Goal: Information Seeking & Learning: Learn about a topic

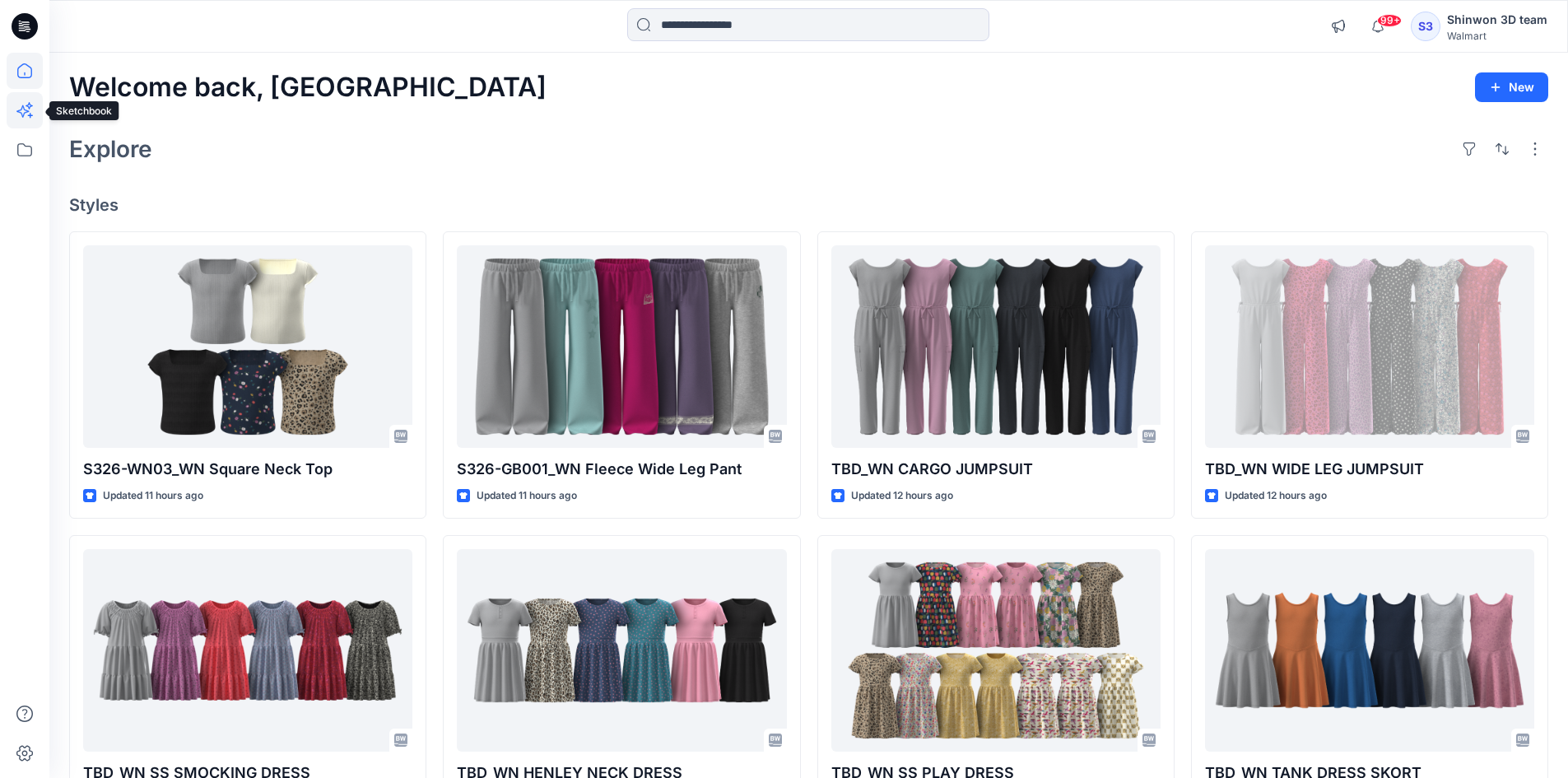
click at [29, 108] on icon at bounding box center [30, 106] width 7 height 7
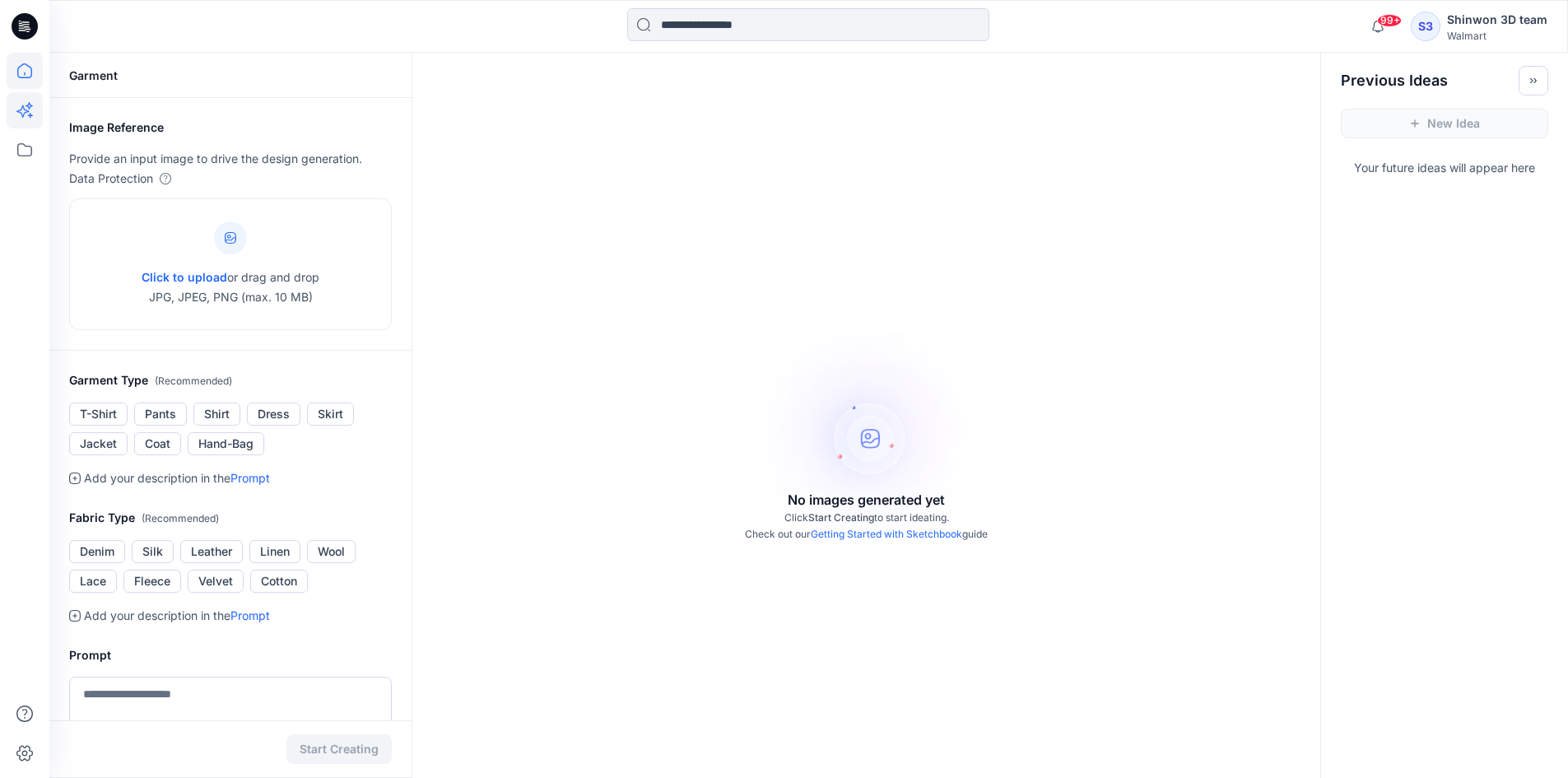
click at [16, 74] on icon at bounding box center [24, 70] width 36 height 36
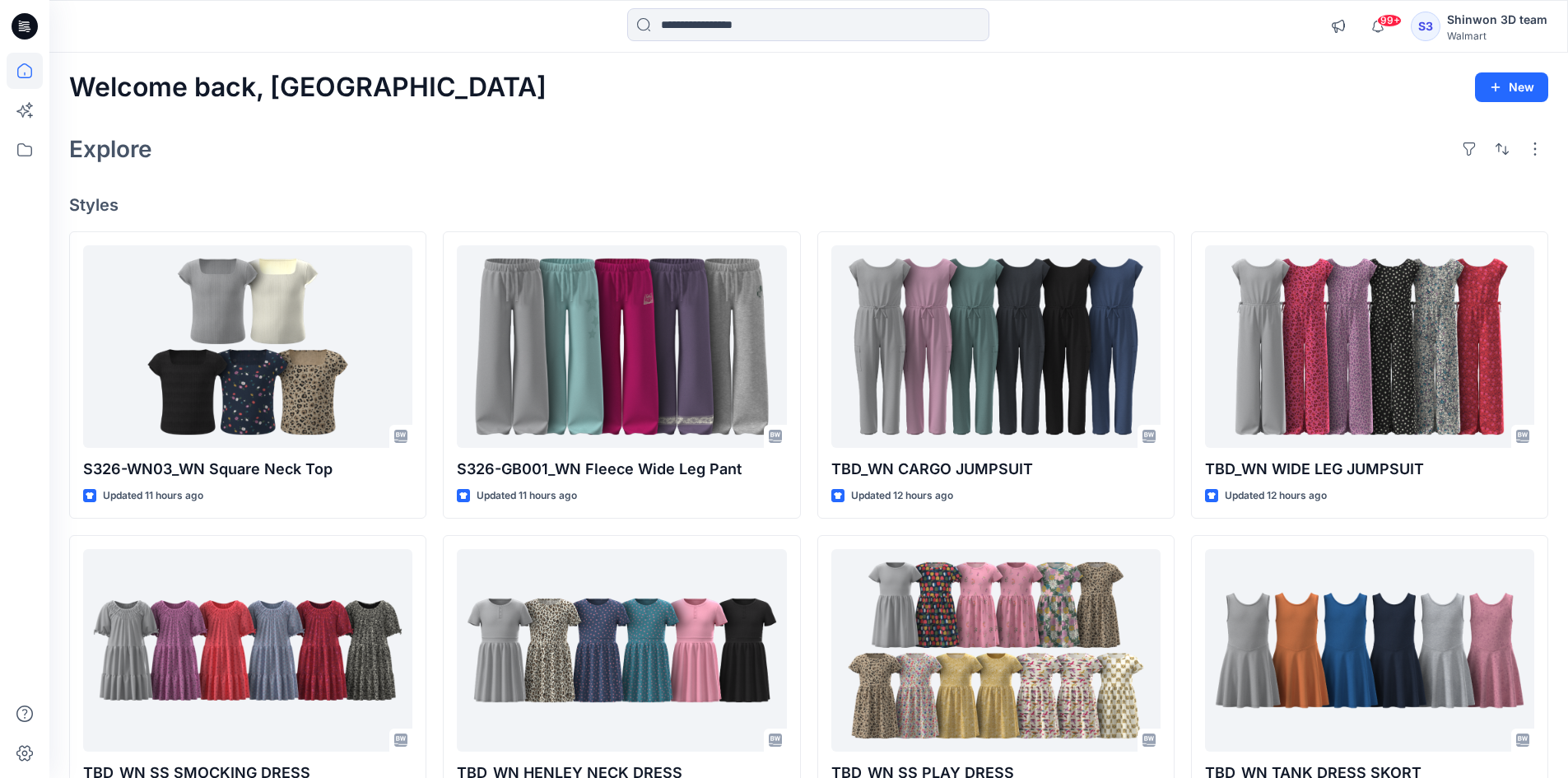
click at [28, 34] on icon at bounding box center [24, 26] width 26 height 26
click at [24, 138] on icon at bounding box center [24, 149] width 36 height 36
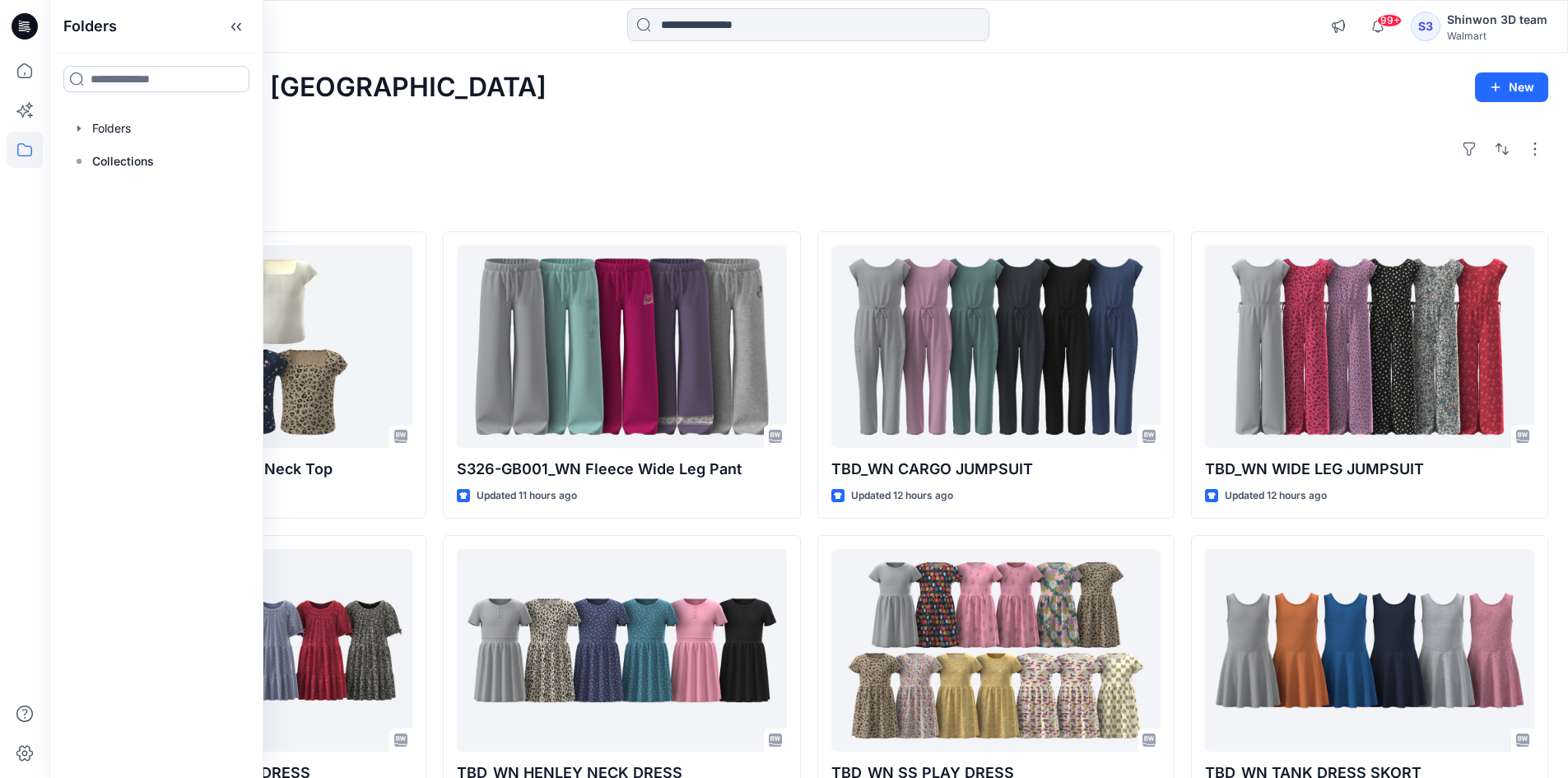
click at [194, 78] on input at bounding box center [156, 79] width 186 height 26
type input "*"
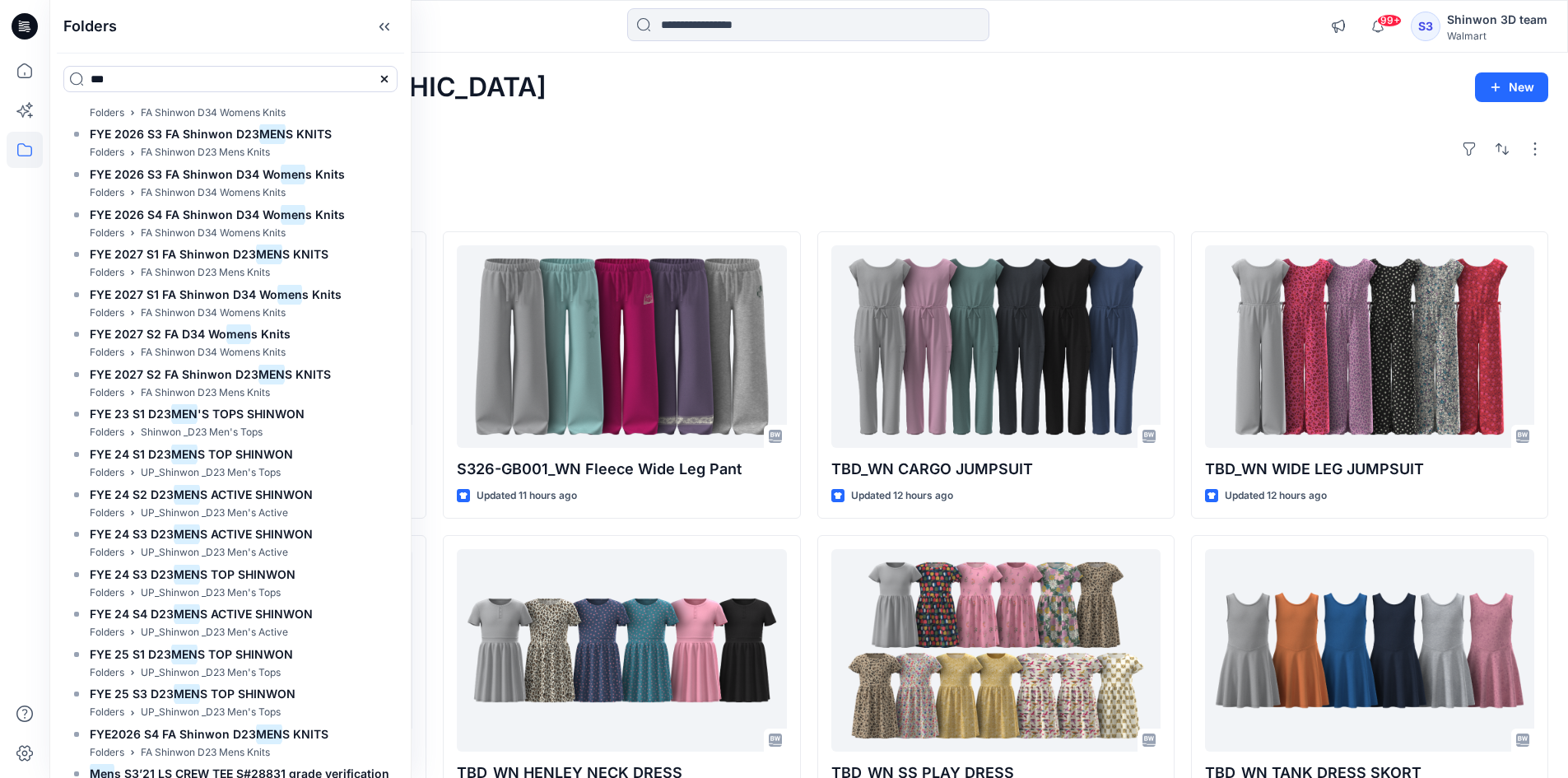
scroll to position [576, 0]
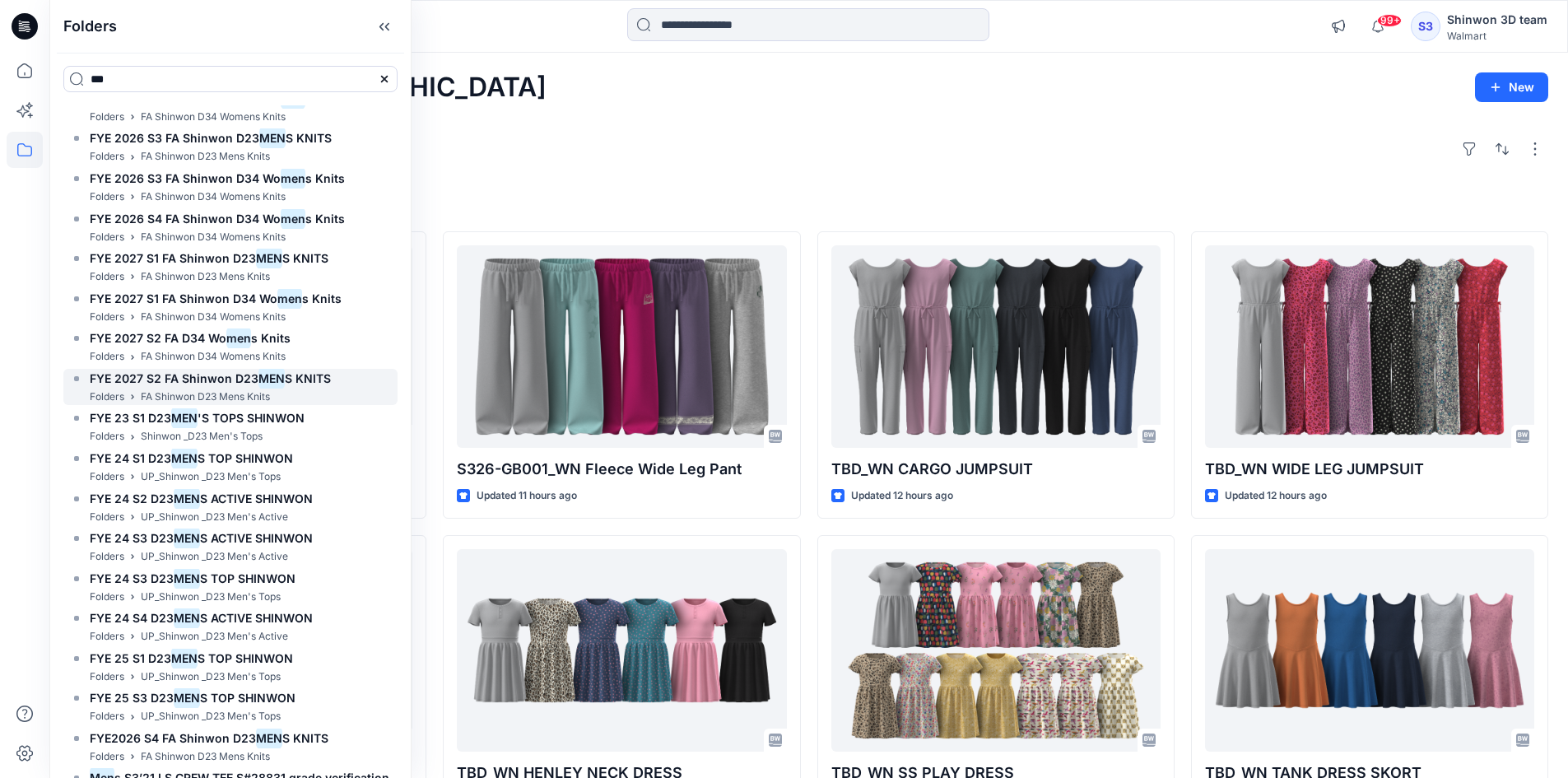
type input "***"
click at [271, 382] on mark "MEN" at bounding box center [271, 379] width 26 height 22
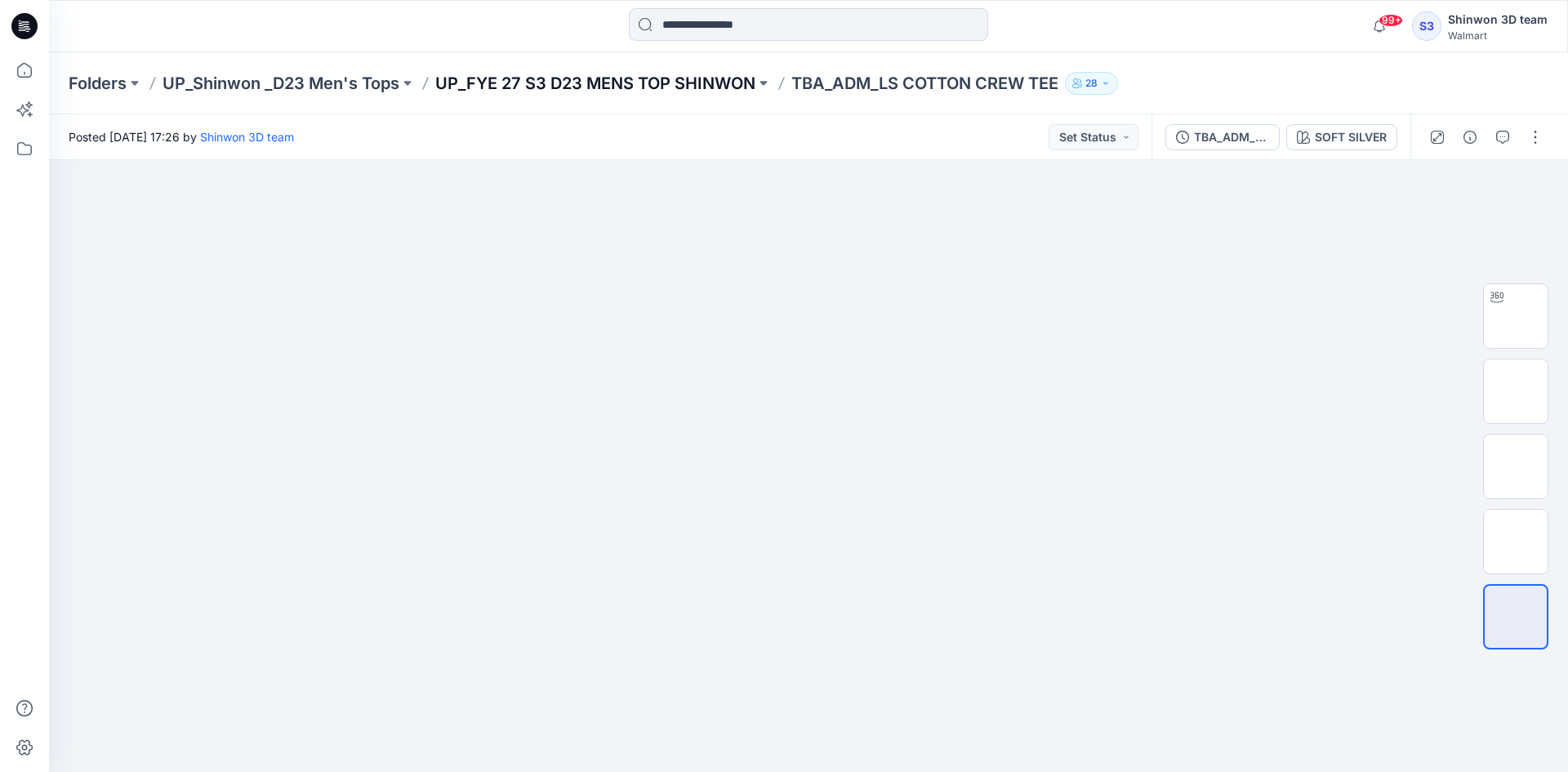
click at [609, 80] on p "UP_FYE 27 S3 D23 MENS TOP SHINWON" at bounding box center [595, 83] width 321 height 23
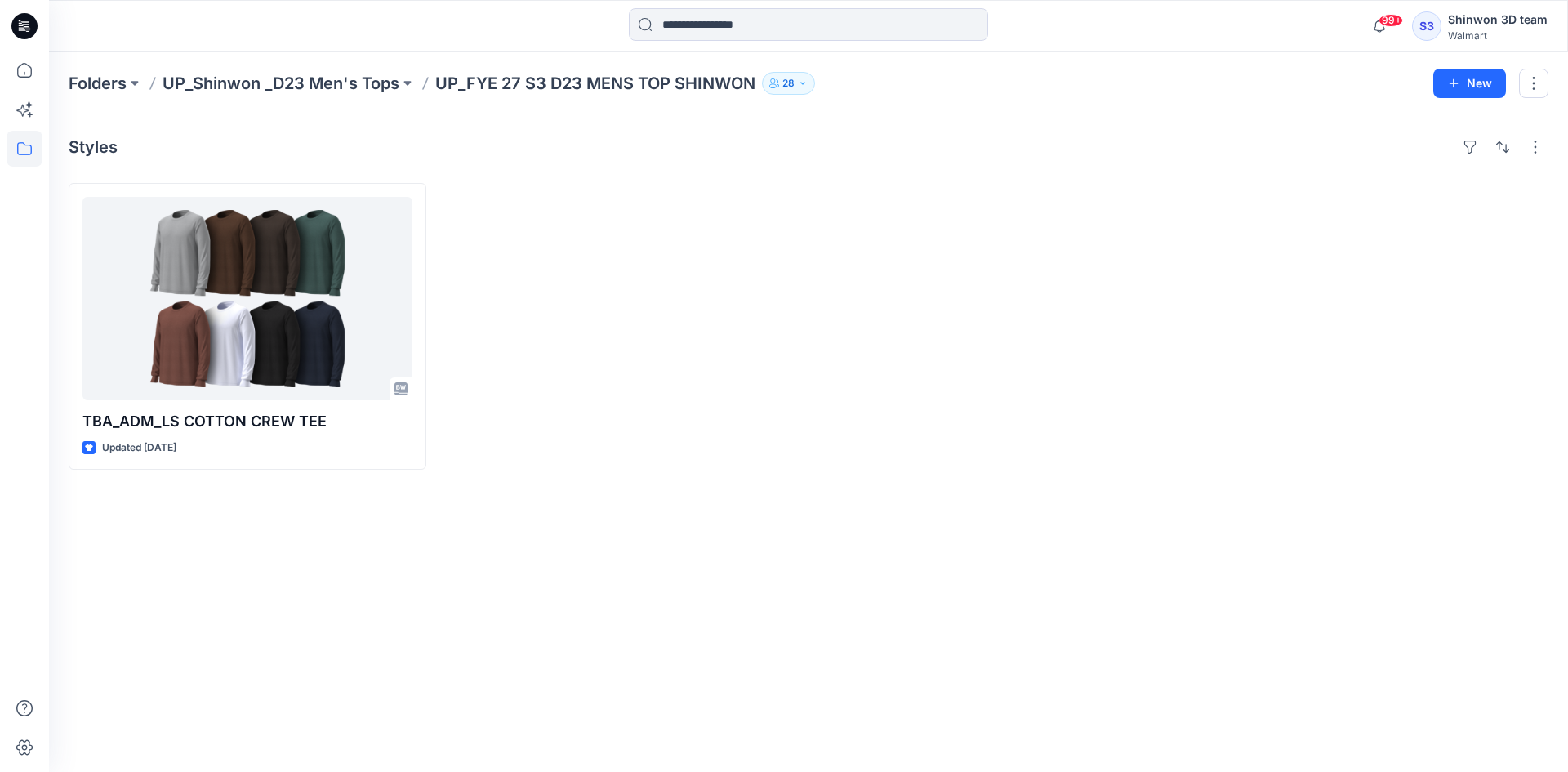
drag, startPoint x: 940, startPoint y: 403, endPoint x: 380, endPoint y: 349, distance: 562.6
click at [940, 403] on div at bounding box center [996, 326] width 358 height 287
click at [346, 87] on p "UP_Shinwon _D23 Men's Tops" at bounding box center [281, 83] width 237 height 23
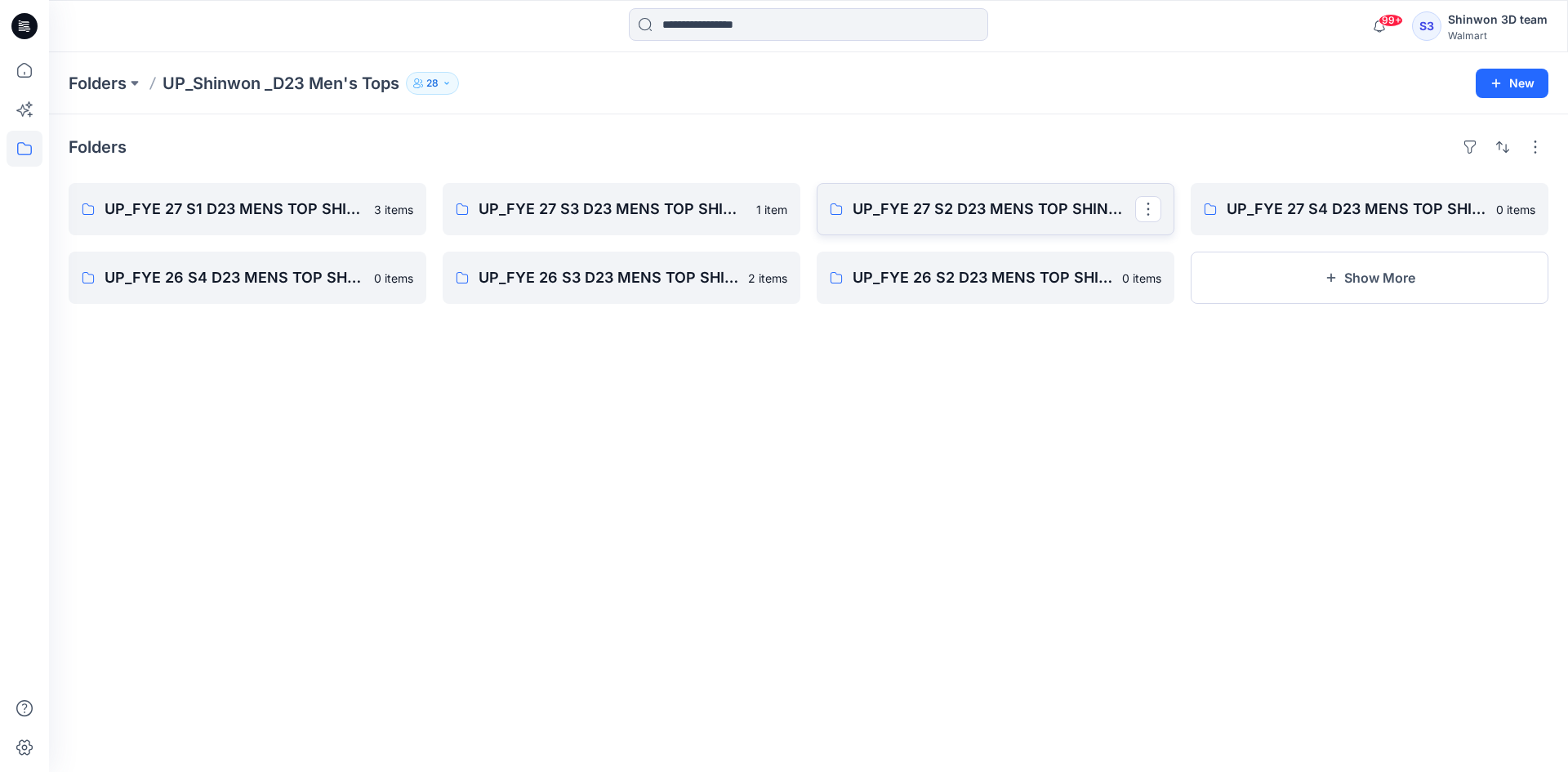
click at [1015, 222] on link "UP_FYE 27 S2 D23 MENS TOP SHINWON" at bounding box center [996, 209] width 358 height 52
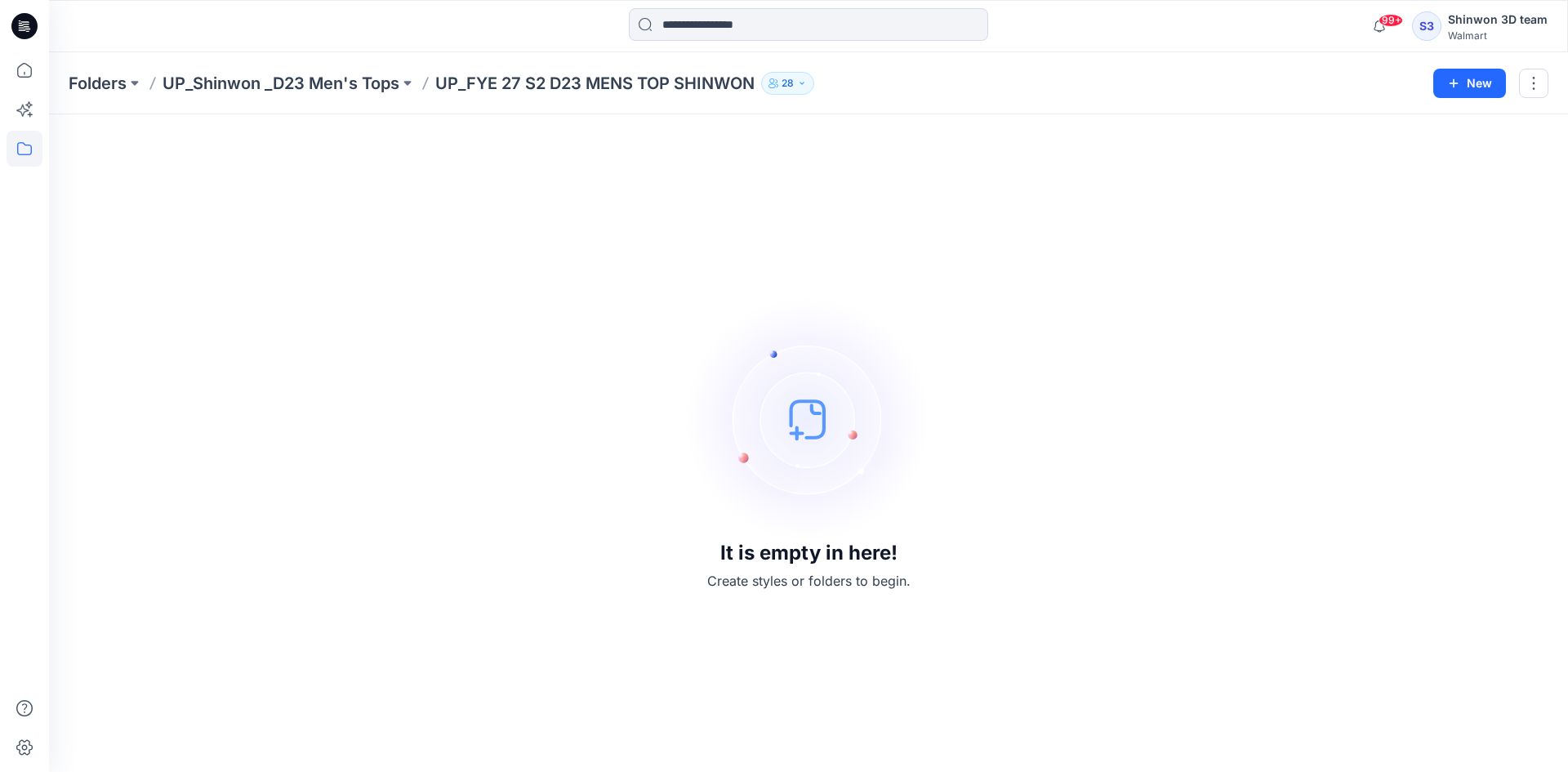
click at [328, 85] on p "UP_Shinwon _D23 Men's Tops" at bounding box center [281, 83] width 237 height 23
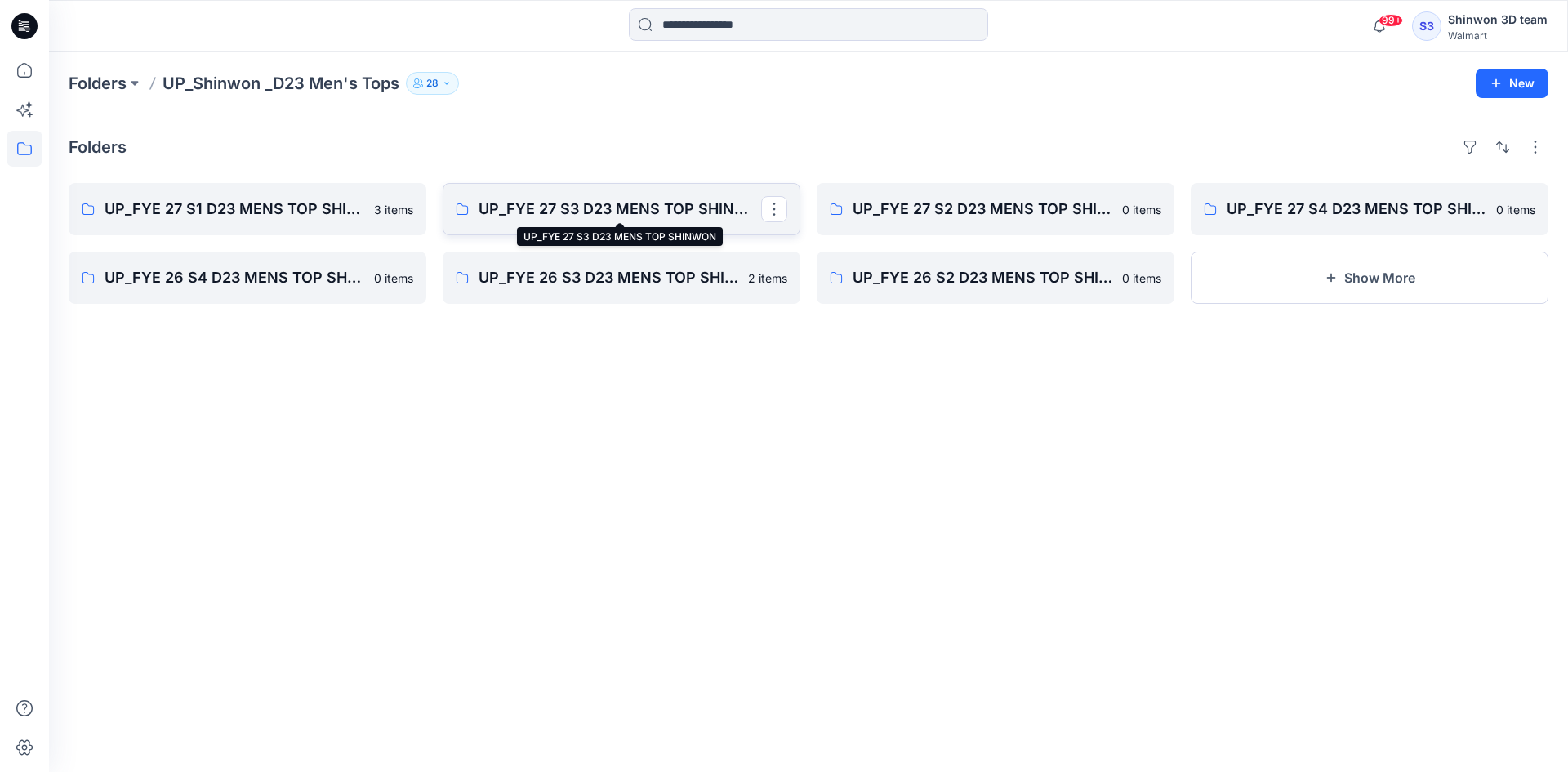
click at [550, 198] on p "UP_FYE 27 S3 D23 MENS TOP SHINWON" at bounding box center [620, 209] width 283 height 23
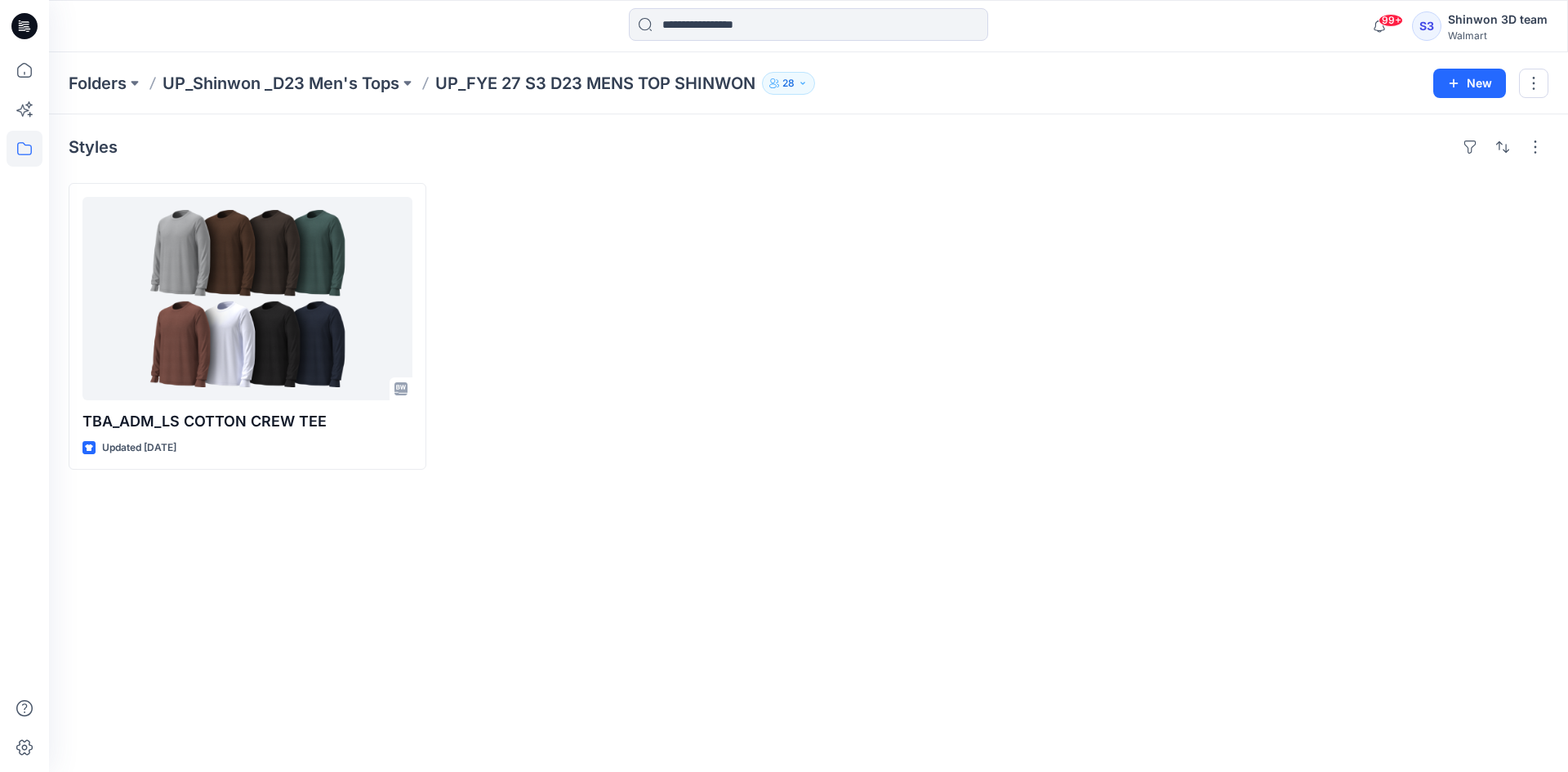
click at [343, 70] on div "Folders UP_Shinwon _D23 Men's Tops UP_FYE 27 S3 D23 MENS TOP SHINWON 28 New" at bounding box center [808, 84] width 1519 height 62
click at [327, 87] on p "UP_Shinwon _D23 Men's Tops" at bounding box center [281, 83] width 237 height 23
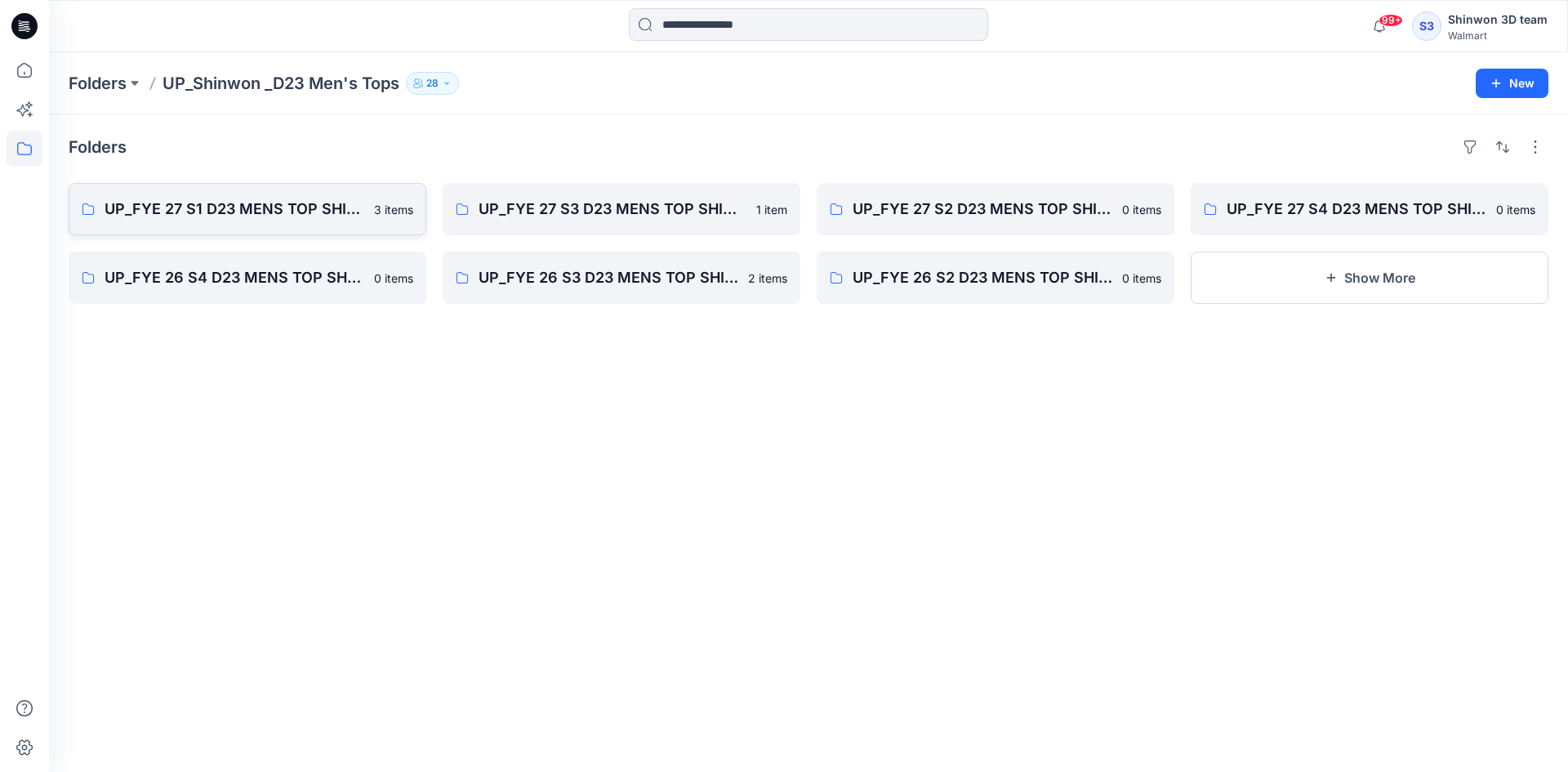
click at [216, 191] on link "UP_FYE 27 S1 D23 MENS TOP SHINWON 3 items" at bounding box center [248, 209] width 358 height 52
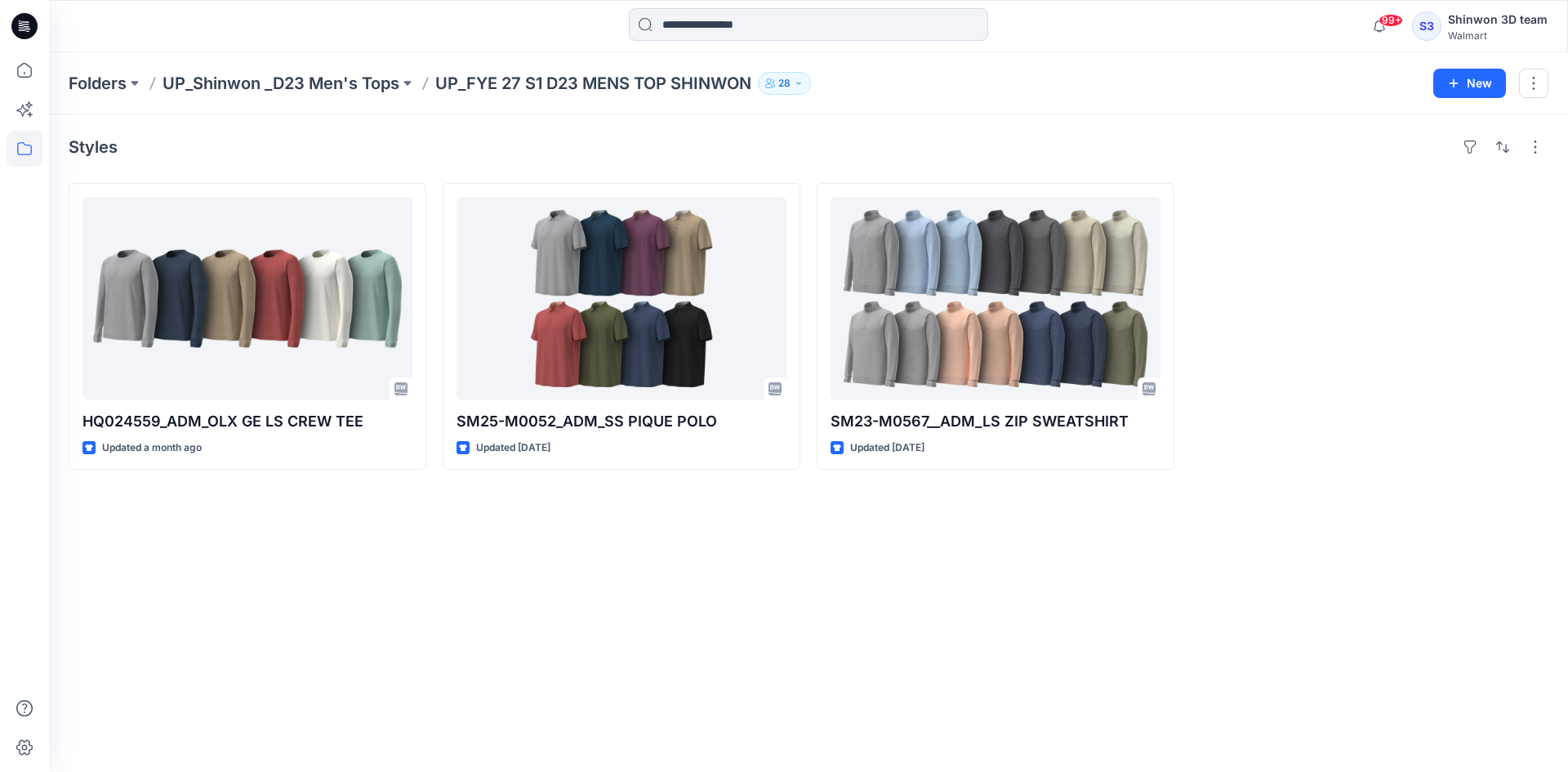
drag, startPoint x: 317, startPoint y: 76, endPoint x: 556, endPoint y: 107, distance: 241.0
click at [317, 76] on p "UP_Shinwon _D23 Men's Tops" at bounding box center [281, 83] width 237 height 23
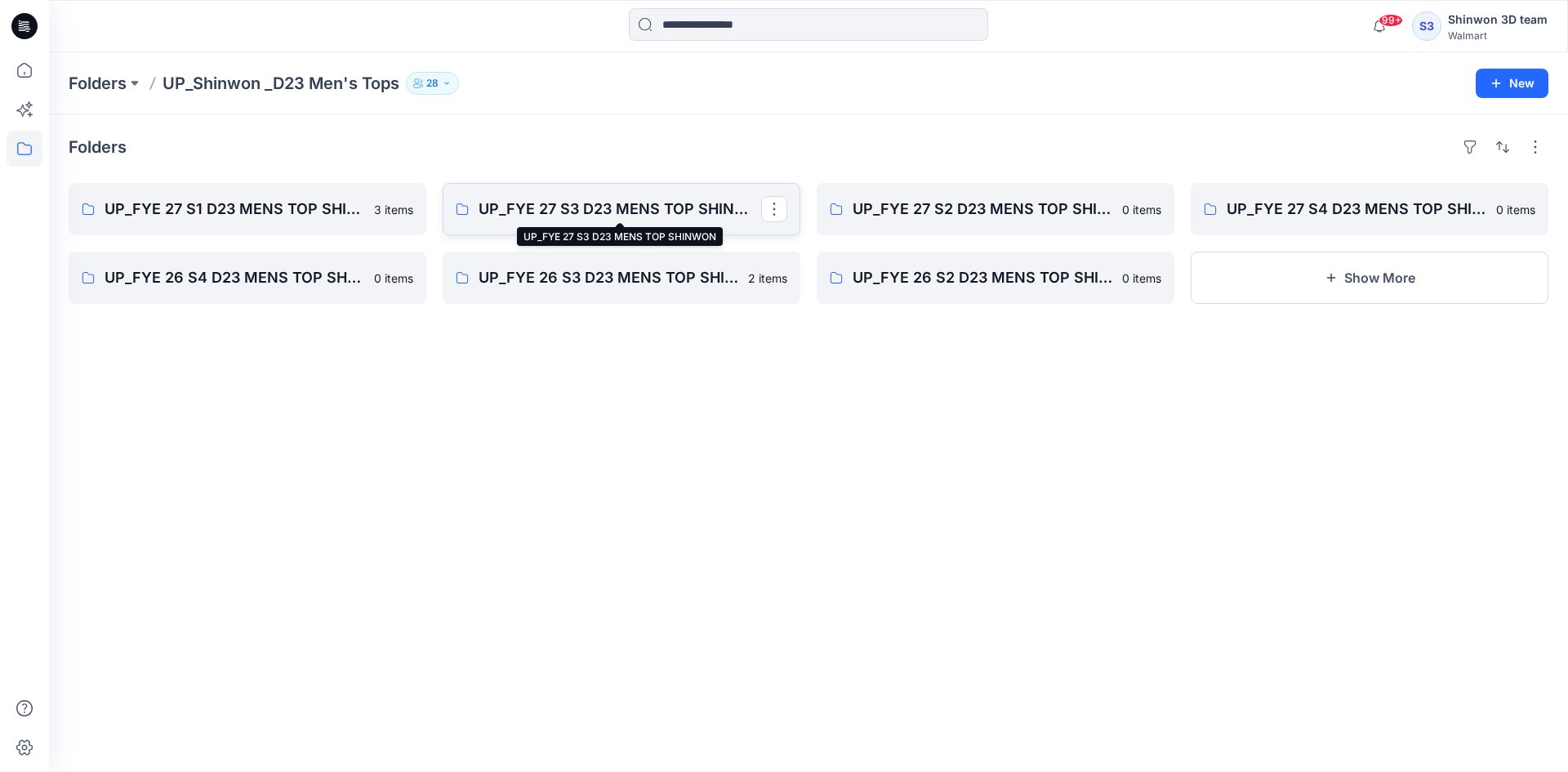
click at [627, 209] on p "UP_FYE 27 S3 D23 MENS TOP SHINWON" at bounding box center [620, 209] width 283 height 23
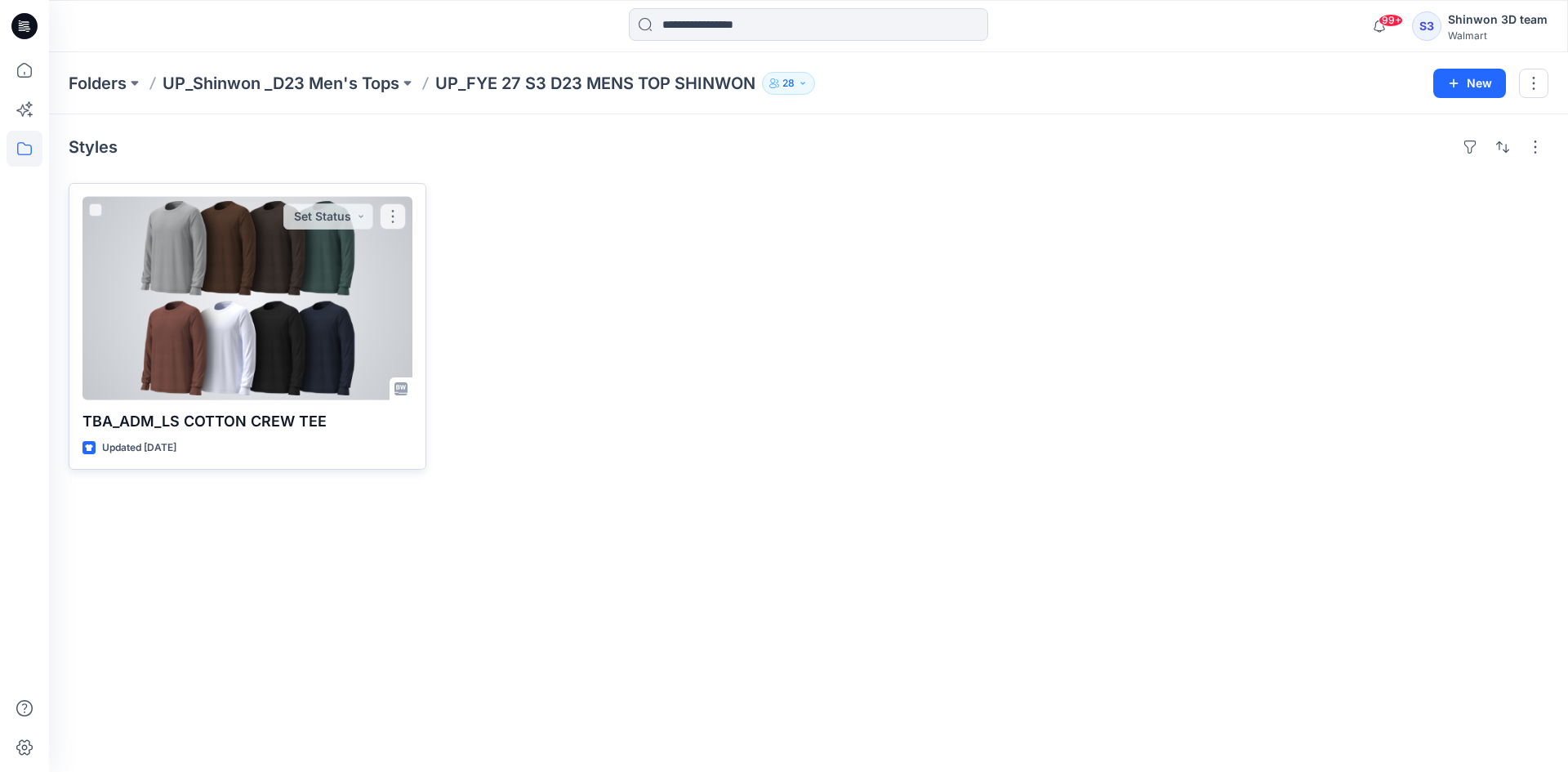
click at [269, 310] on div at bounding box center [247, 298] width 330 height 203
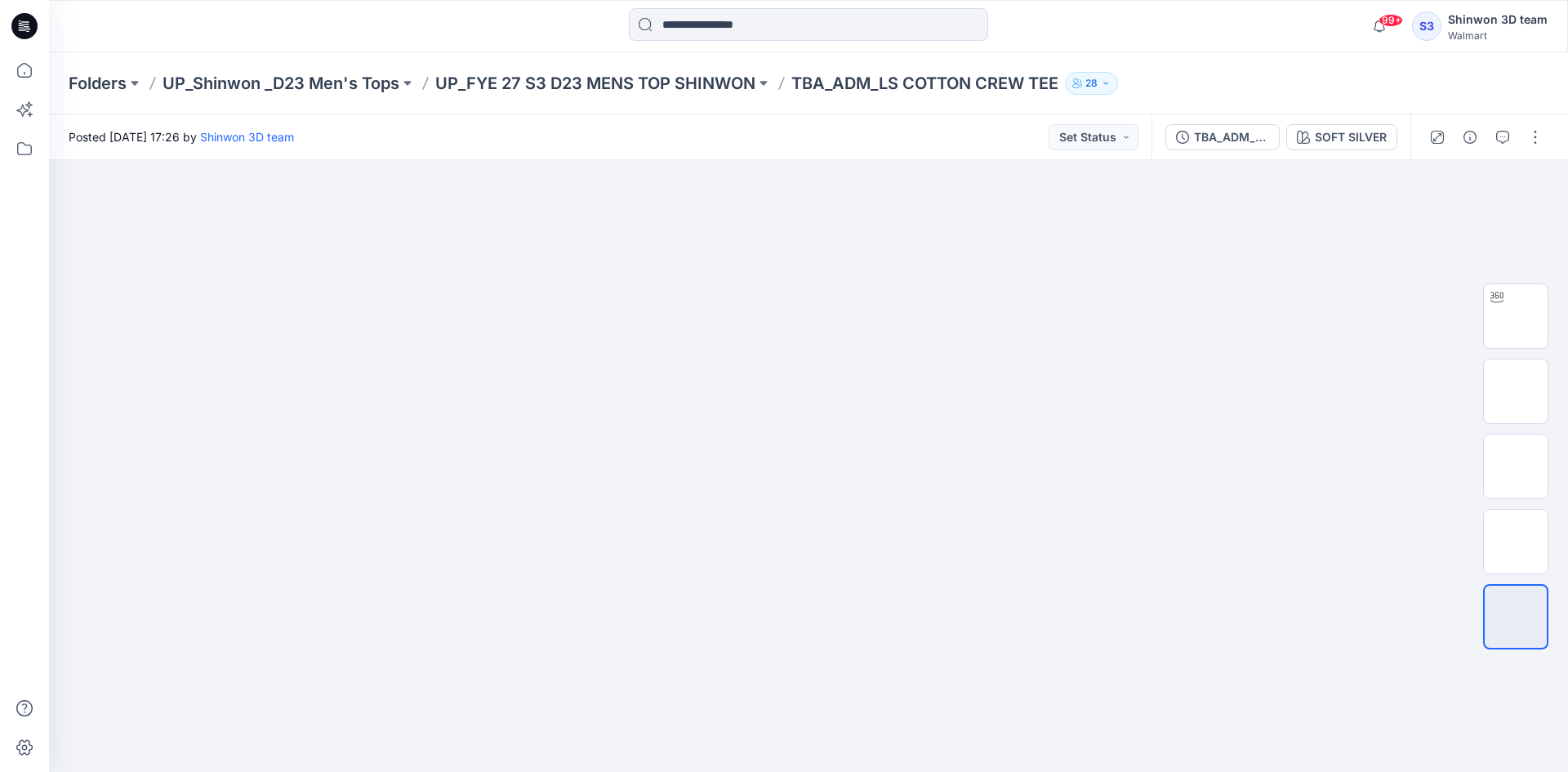
click at [1251, 2] on div "99+ Notifications Your style TBD_WN TANK DRESS SKORT is ready 15 hours ago Your…" at bounding box center [808, 26] width 1519 height 52
drag, startPoint x: 1184, startPoint y: 607, endPoint x: 999, endPoint y: 757, distance: 238.2
click at [1185, 221] on img at bounding box center [808, 221] width 817 height 0
click at [1301, 261] on div at bounding box center [808, 466] width 1519 height 612
